Goal: Transaction & Acquisition: Book appointment/travel/reservation

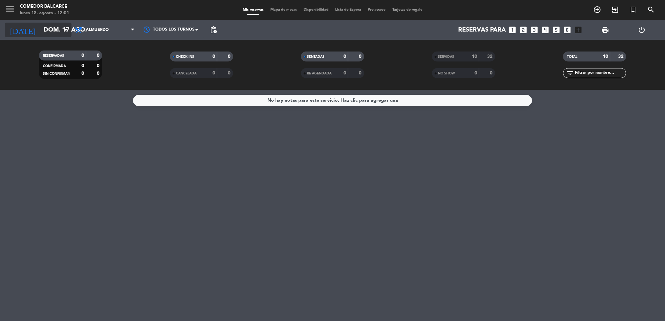
click at [62, 27] on icon "arrow_drop_down" at bounding box center [66, 30] width 8 height 8
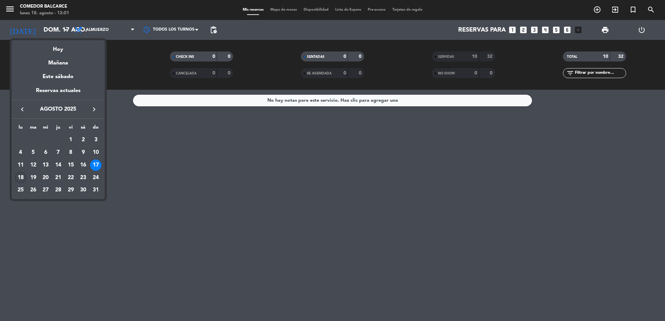
click at [19, 175] on div "18" at bounding box center [20, 177] width 11 height 11
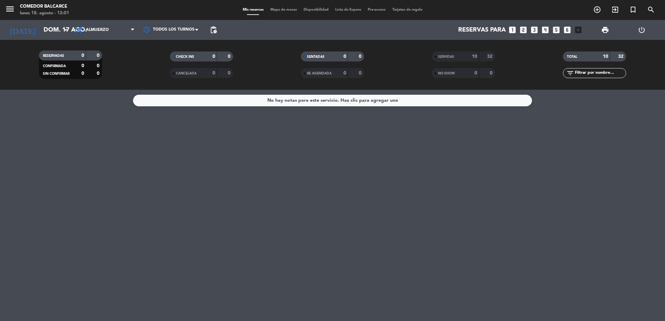
type input "lun. 18 ago."
click at [95, 30] on span "Almuerzo" at bounding box center [97, 30] width 23 height 5
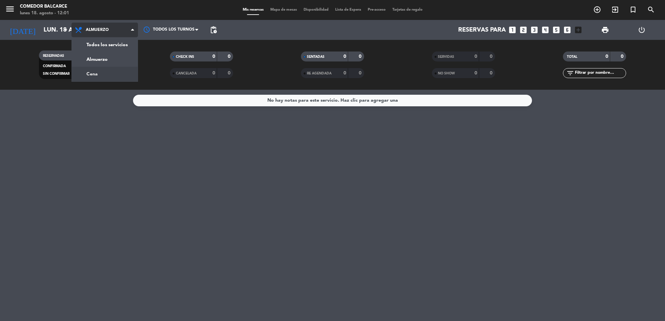
click at [99, 67] on div "menu Comedor Balcarce lunes 18. agosto - 12:01 Mis reservas Mapa de mesas Dispo…" at bounding box center [332, 45] width 665 height 90
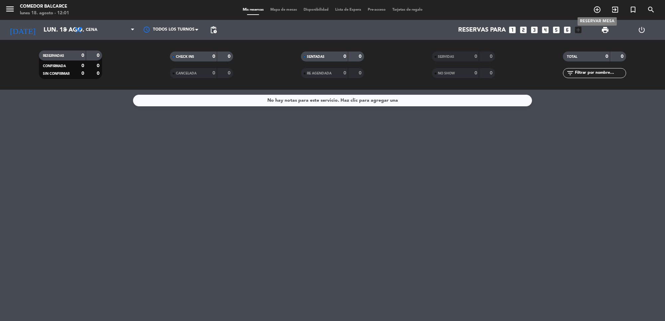
click at [596, 8] on icon "add_circle_outline" at bounding box center [597, 10] width 8 height 8
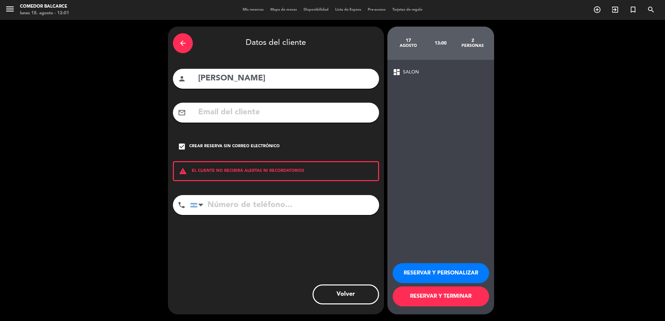
click at [181, 48] on div "arrow_back" at bounding box center [183, 43] width 20 height 20
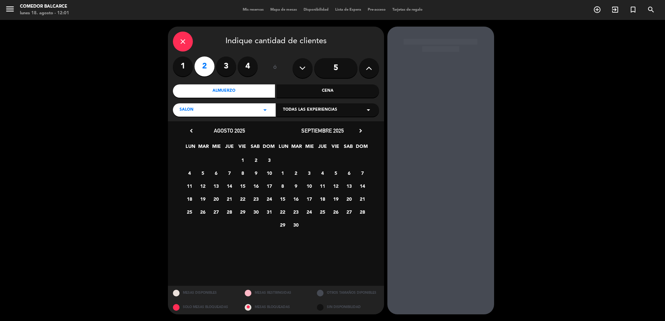
click at [181, 48] on div "close" at bounding box center [183, 42] width 20 height 20
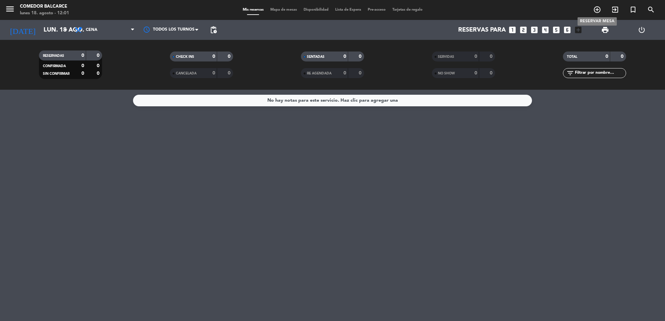
click at [597, 6] on icon "add_circle_outline" at bounding box center [597, 10] width 8 height 8
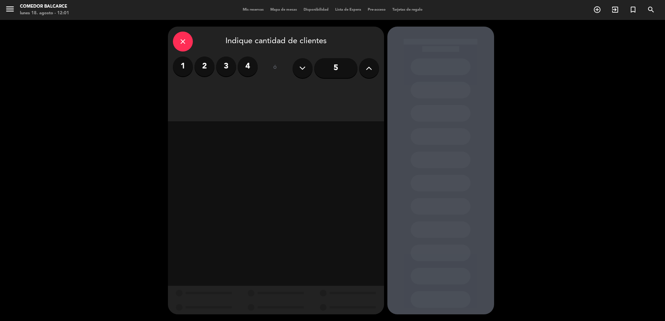
click at [208, 69] on label "2" at bounding box center [205, 67] width 20 height 20
click at [334, 91] on div "Cena" at bounding box center [328, 90] width 102 height 13
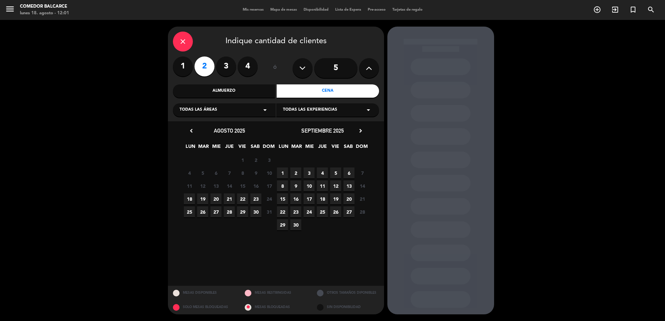
click at [192, 198] on span "18" at bounding box center [189, 199] width 11 height 11
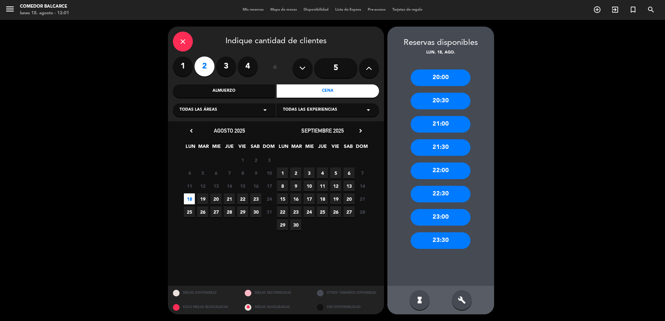
click at [441, 148] on div "21:30" at bounding box center [441, 147] width 60 height 17
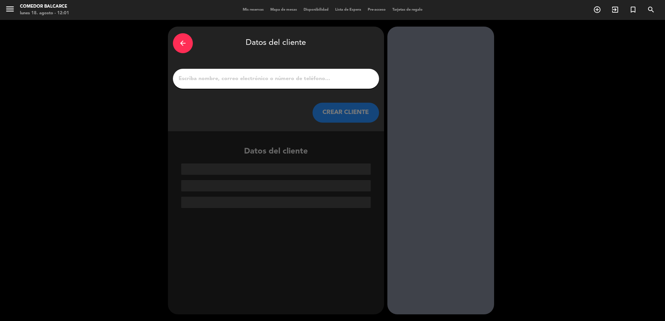
click at [249, 75] on input "1" at bounding box center [276, 78] width 196 height 9
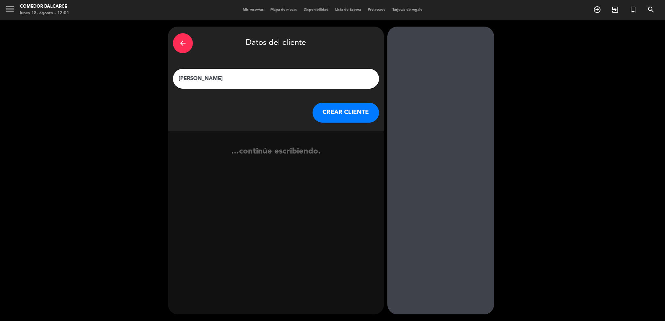
type input "[PERSON_NAME]"
click at [323, 107] on button "CREAR CLIENTE" at bounding box center [346, 113] width 66 height 20
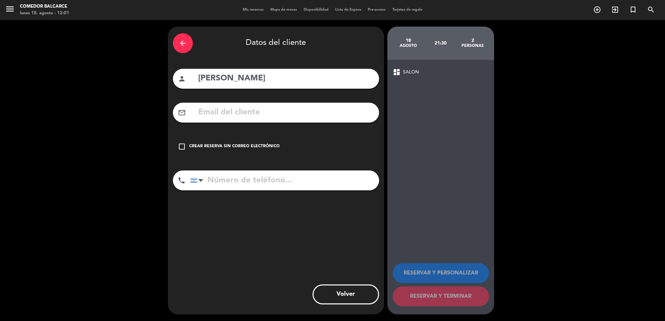
click at [190, 150] on div "check_box_outline_blank Crear reserva sin correo electrónico" at bounding box center [276, 147] width 206 height 20
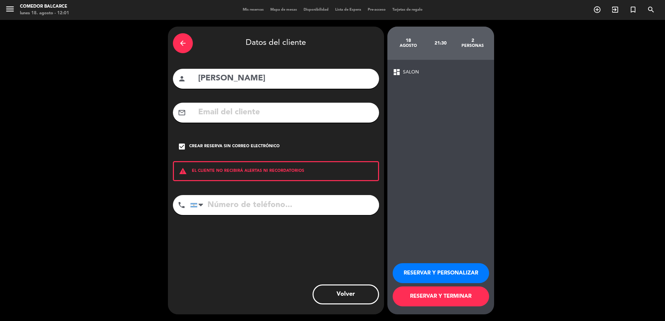
click at [415, 294] on button "RESERVAR Y TERMINAR" at bounding box center [441, 297] width 96 height 20
